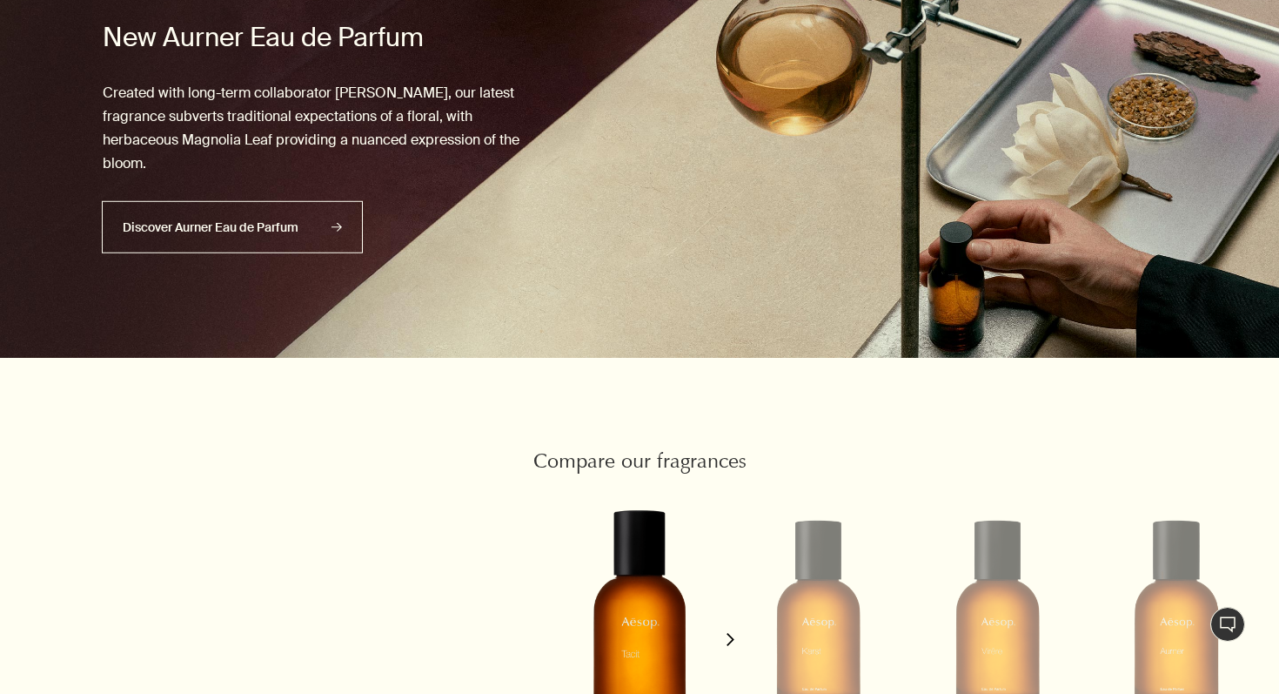
scroll to position [1490, 0]
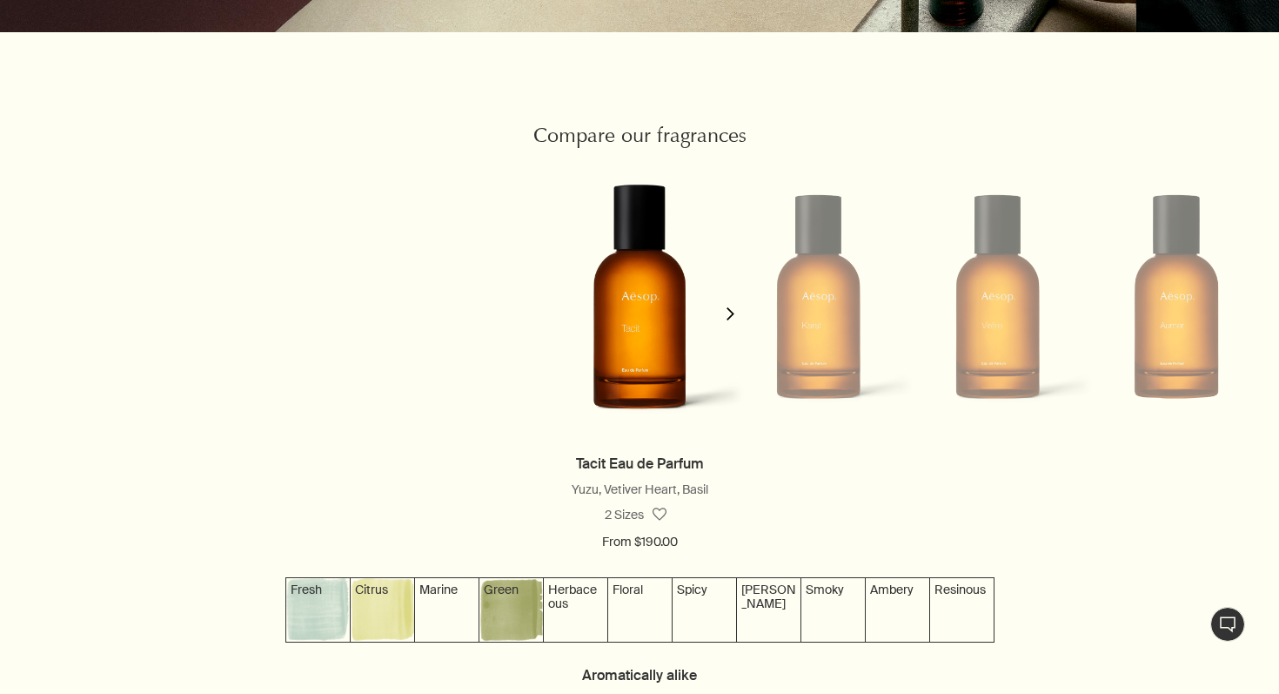
click at [807, 324] on li at bounding box center [818, 296] width 179 height 283
click at [729, 314] on icon "chevron" at bounding box center [730, 313] width 13 height 13
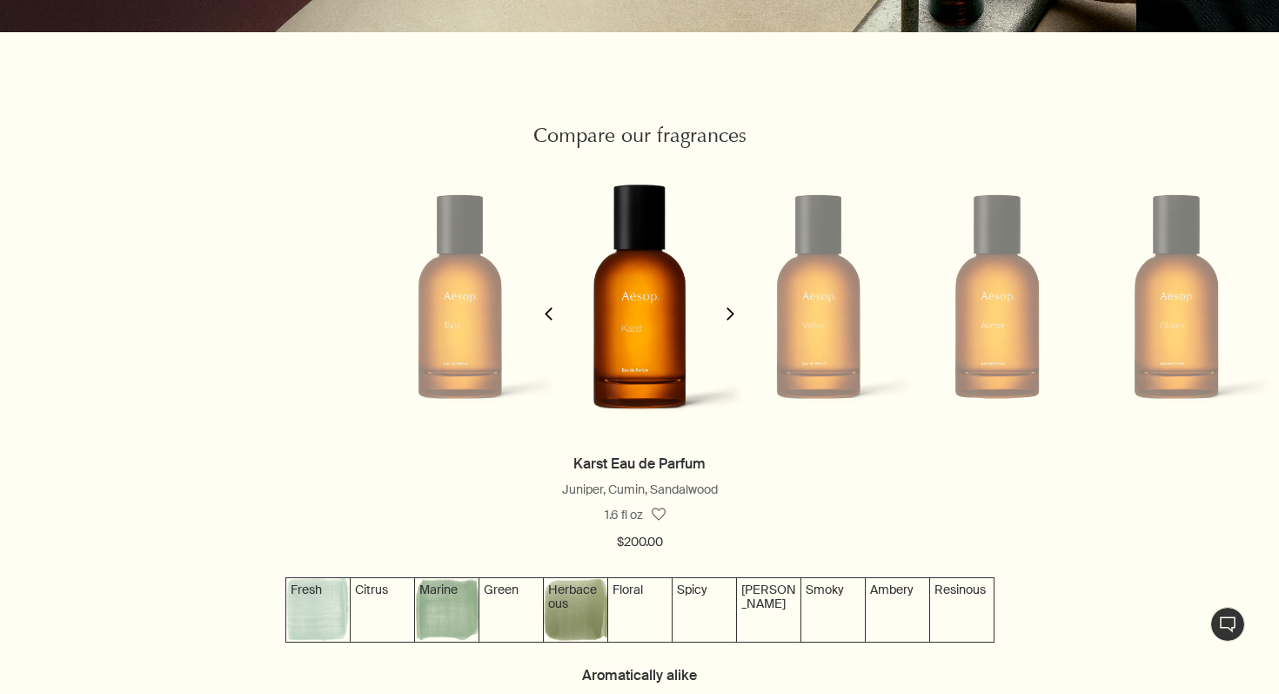
click at [729, 314] on icon "chevron" at bounding box center [730, 313] width 13 height 13
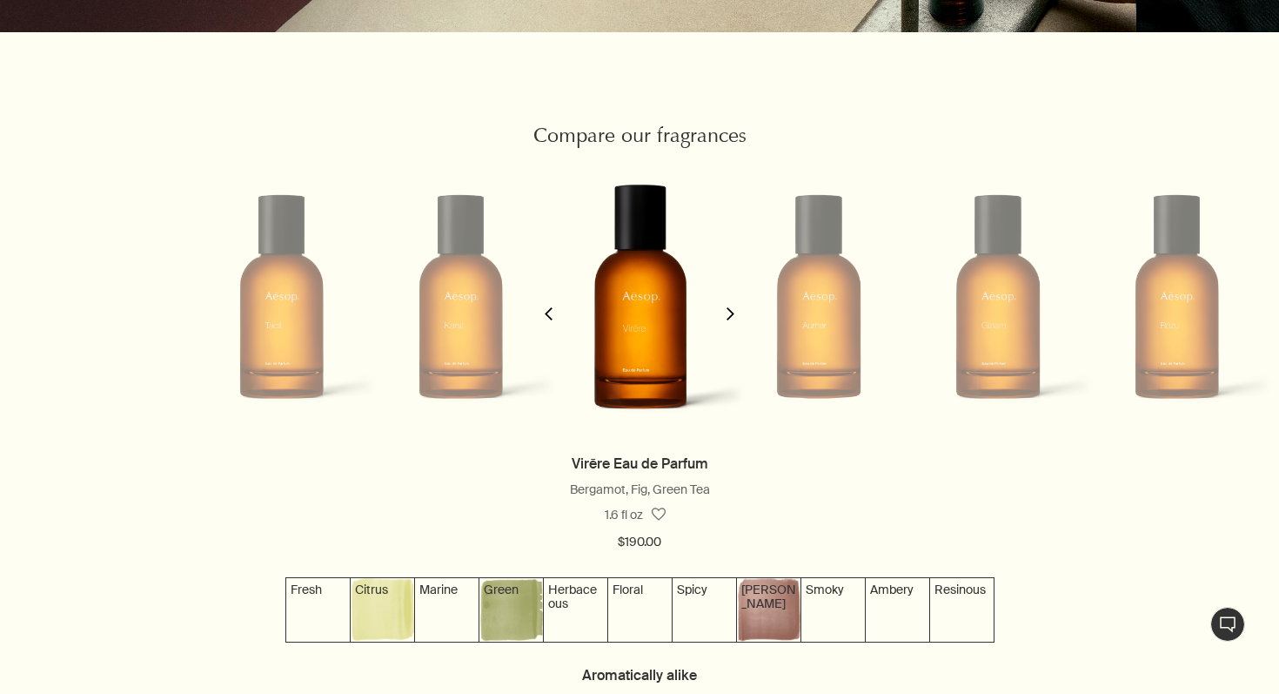
click at [729, 314] on icon "chevron" at bounding box center [730, 313] width 13 height 13
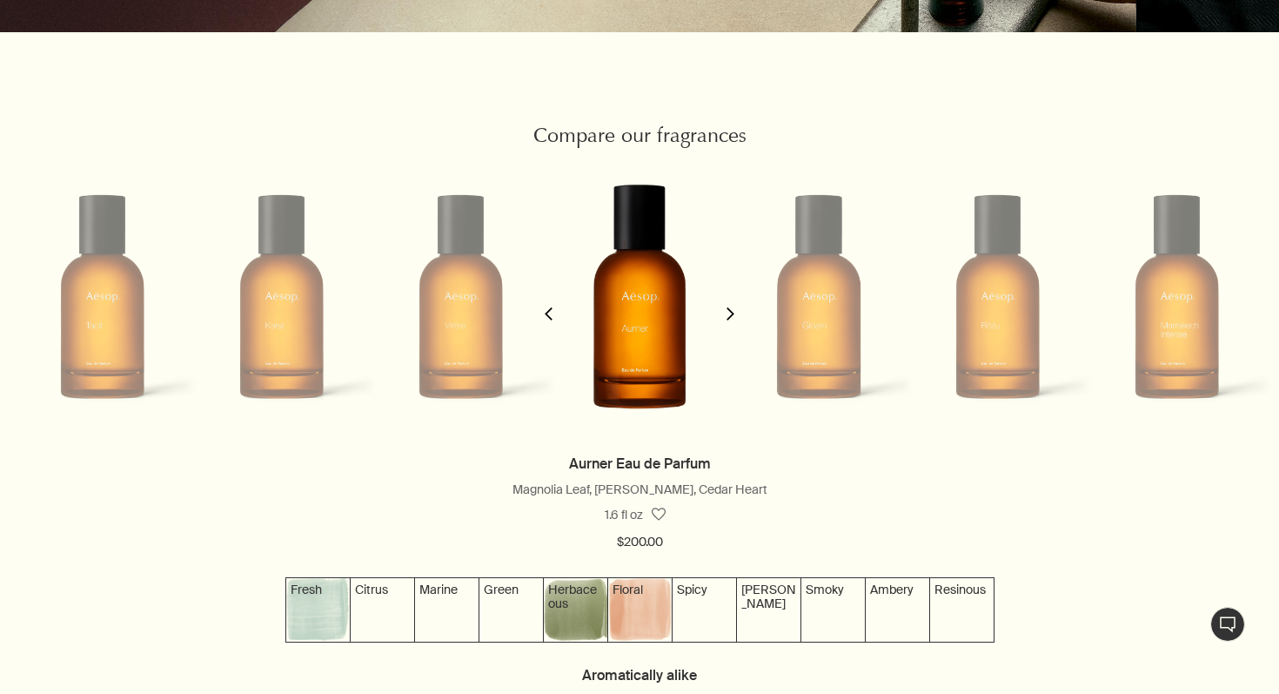
click at [729, 314] on icon "chevron" at bounding box center [730, 313] width 13 height 13
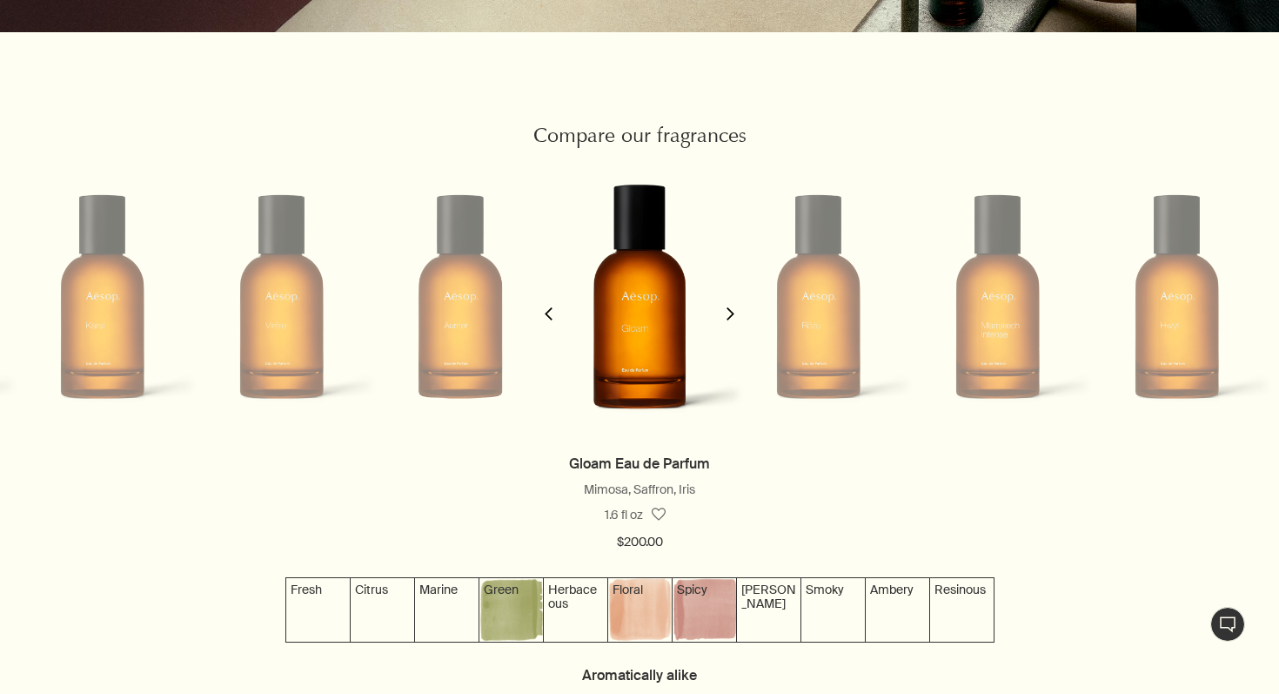
click at [729, 314] on icon "chevron" at bounding box center [730, 313] width 13 height 13
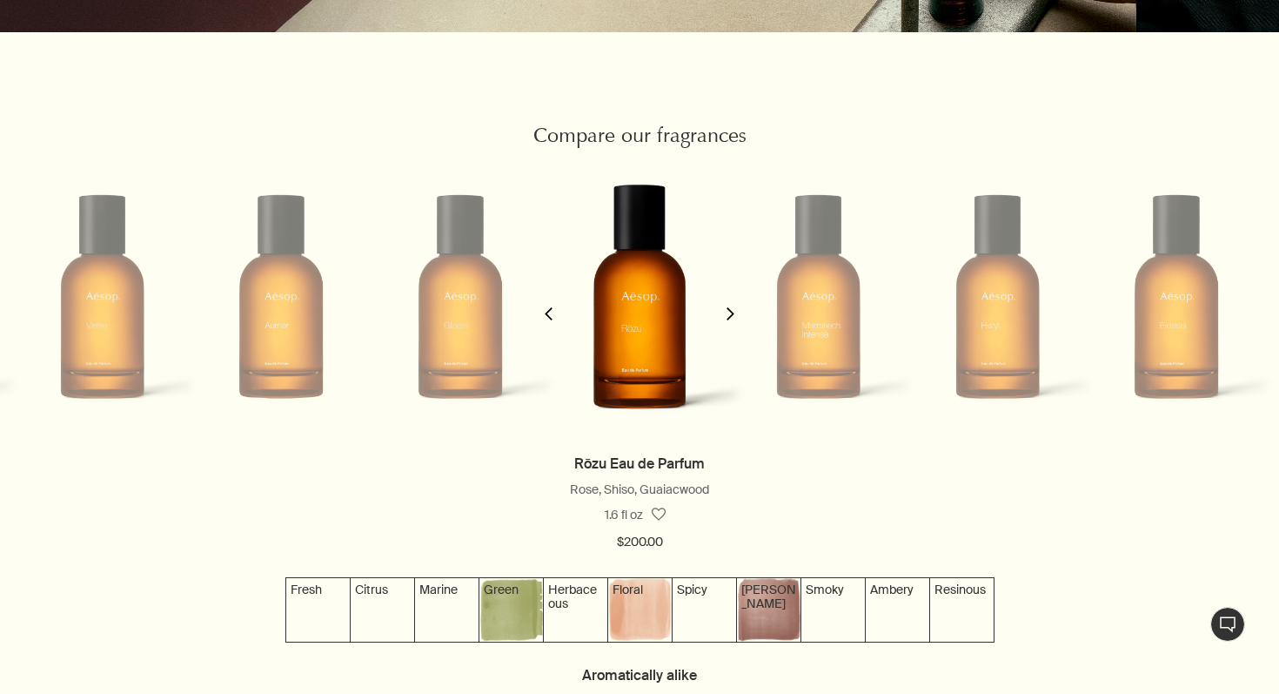
click at [729, 314] on icon "chevron" at bounding box center [730, 313] width 13 height 13
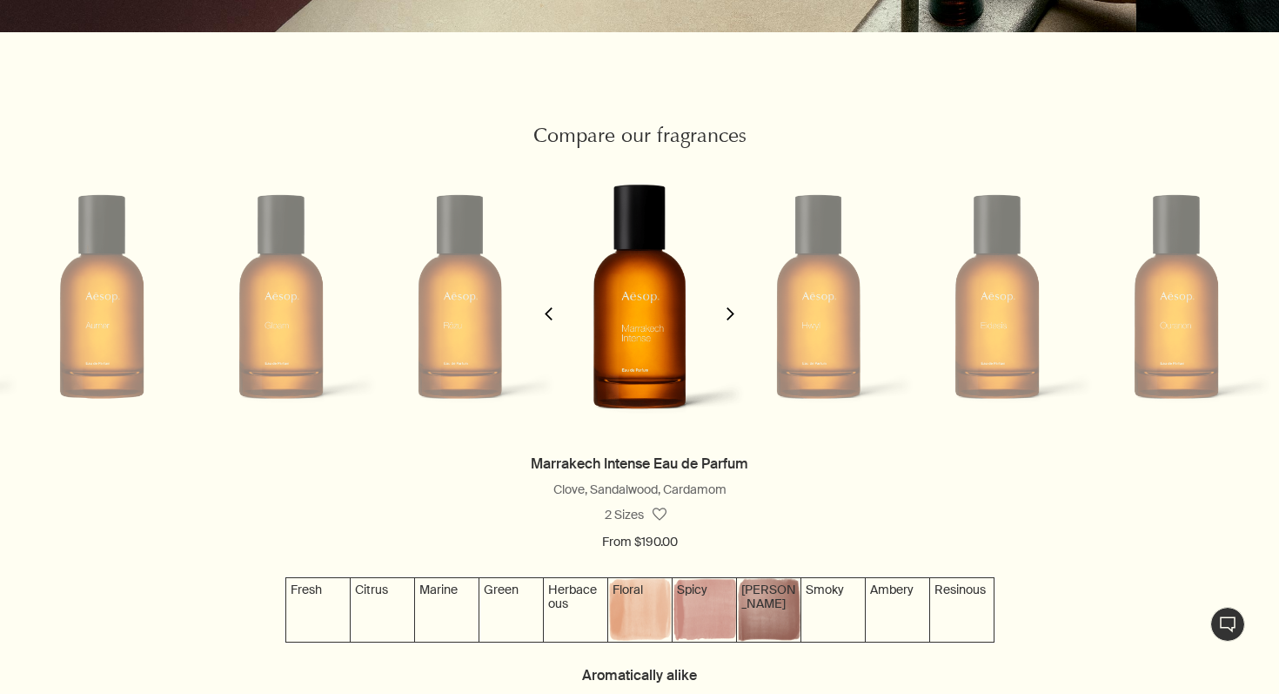
click at [728, 314] on icon "chevron" at bounding box center [730, 313] width 13 height 13
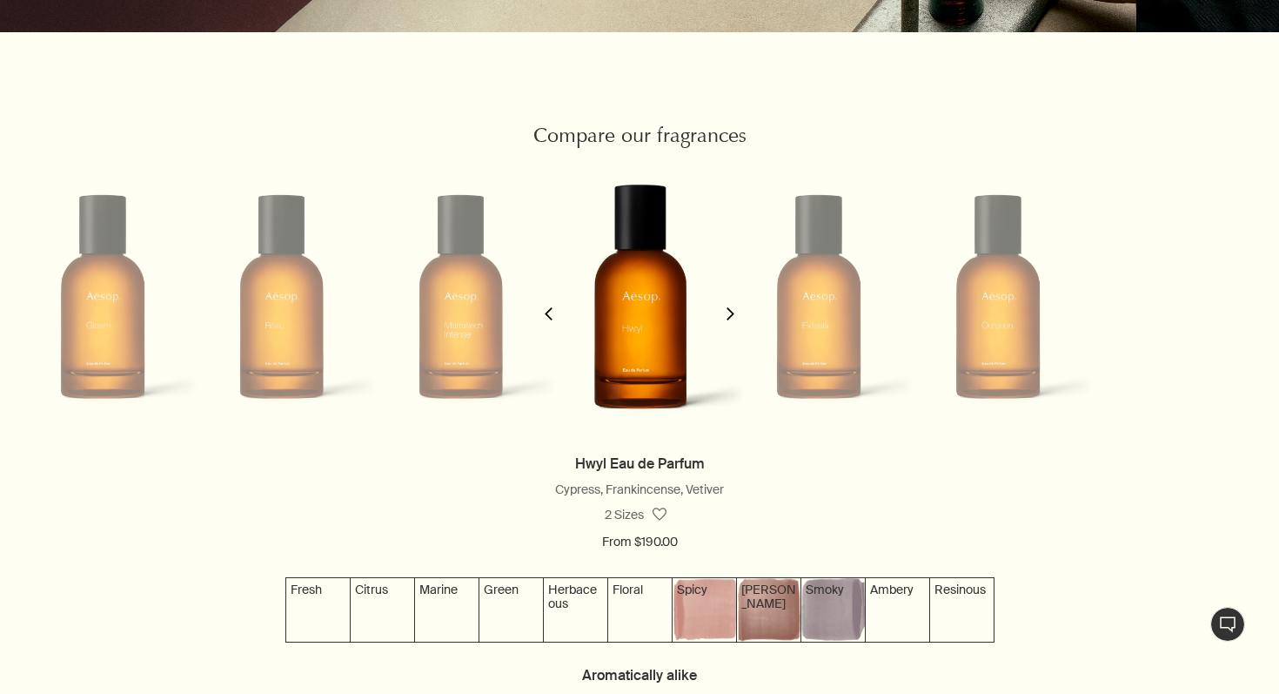
click at [728, 314] on icon "chevron" at bounding box center [730, 313] width 13 height 13
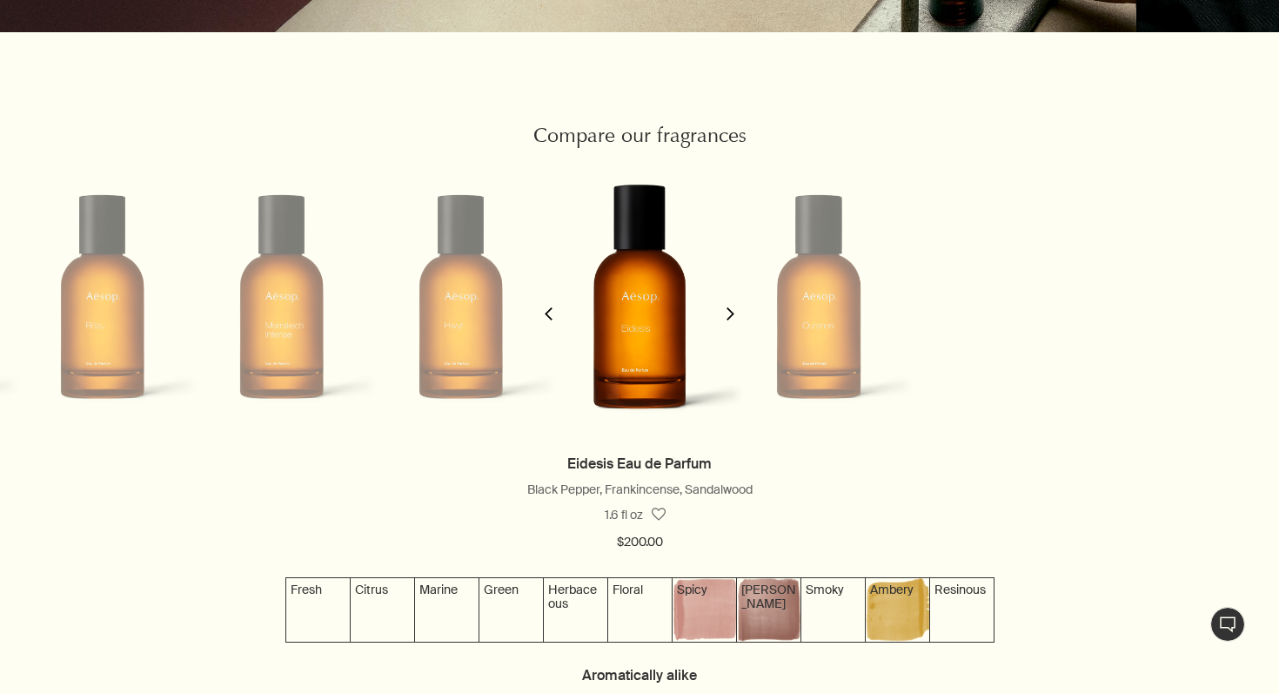
click at [728, 314] on icon "chevron" at bounding box center [730, 313] width 13 height 13
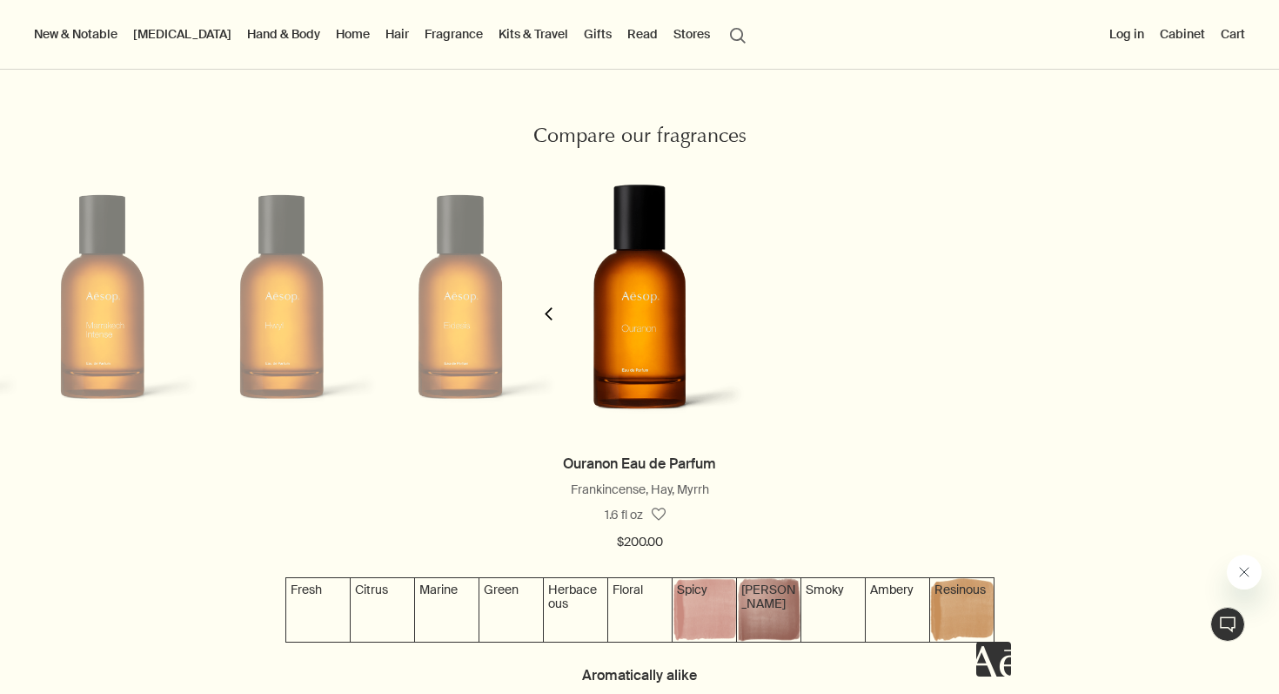
scroll to position [1443, 0]
